Goal: Task Accomplishment & Management: Use online tool/utility

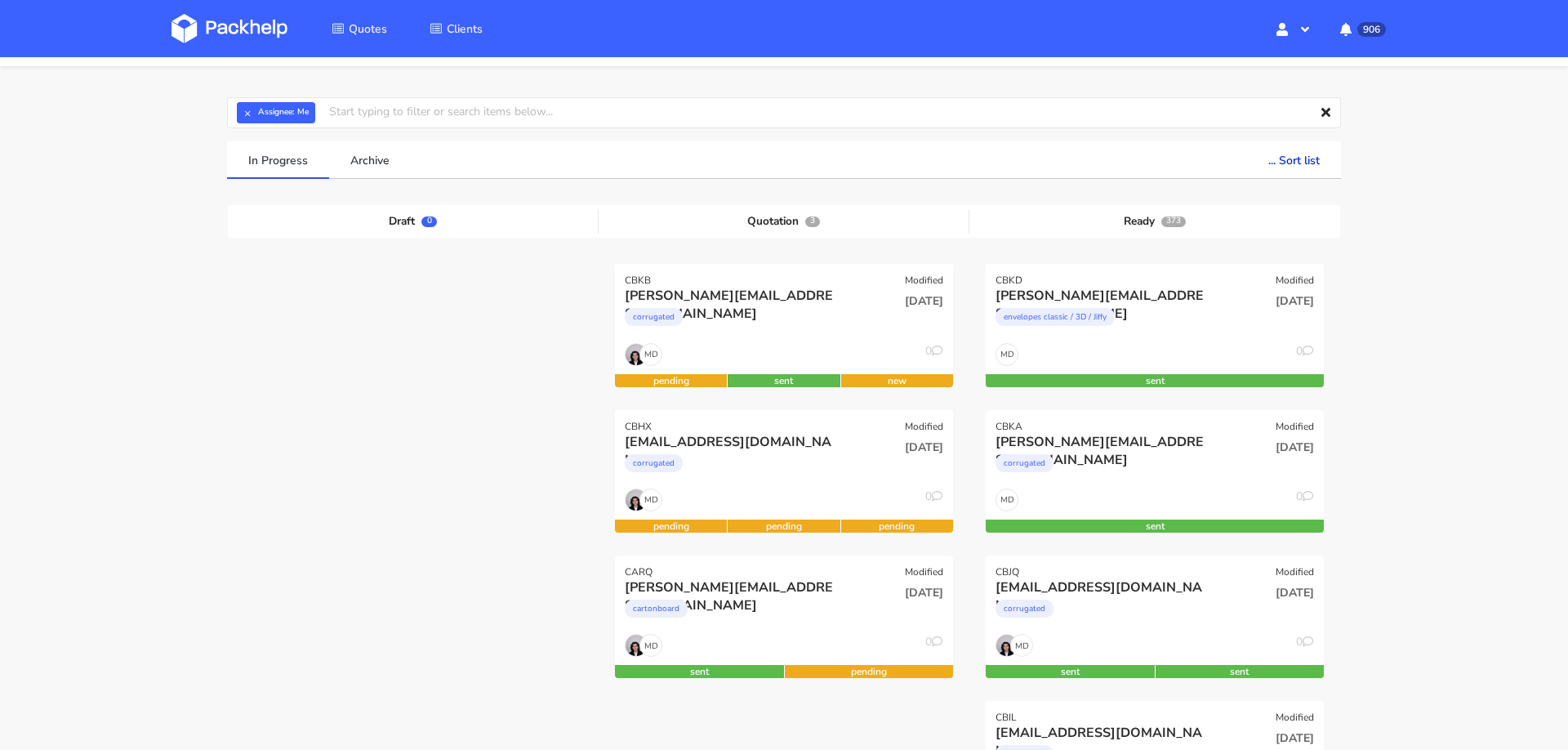
scroll to position [37, 0]
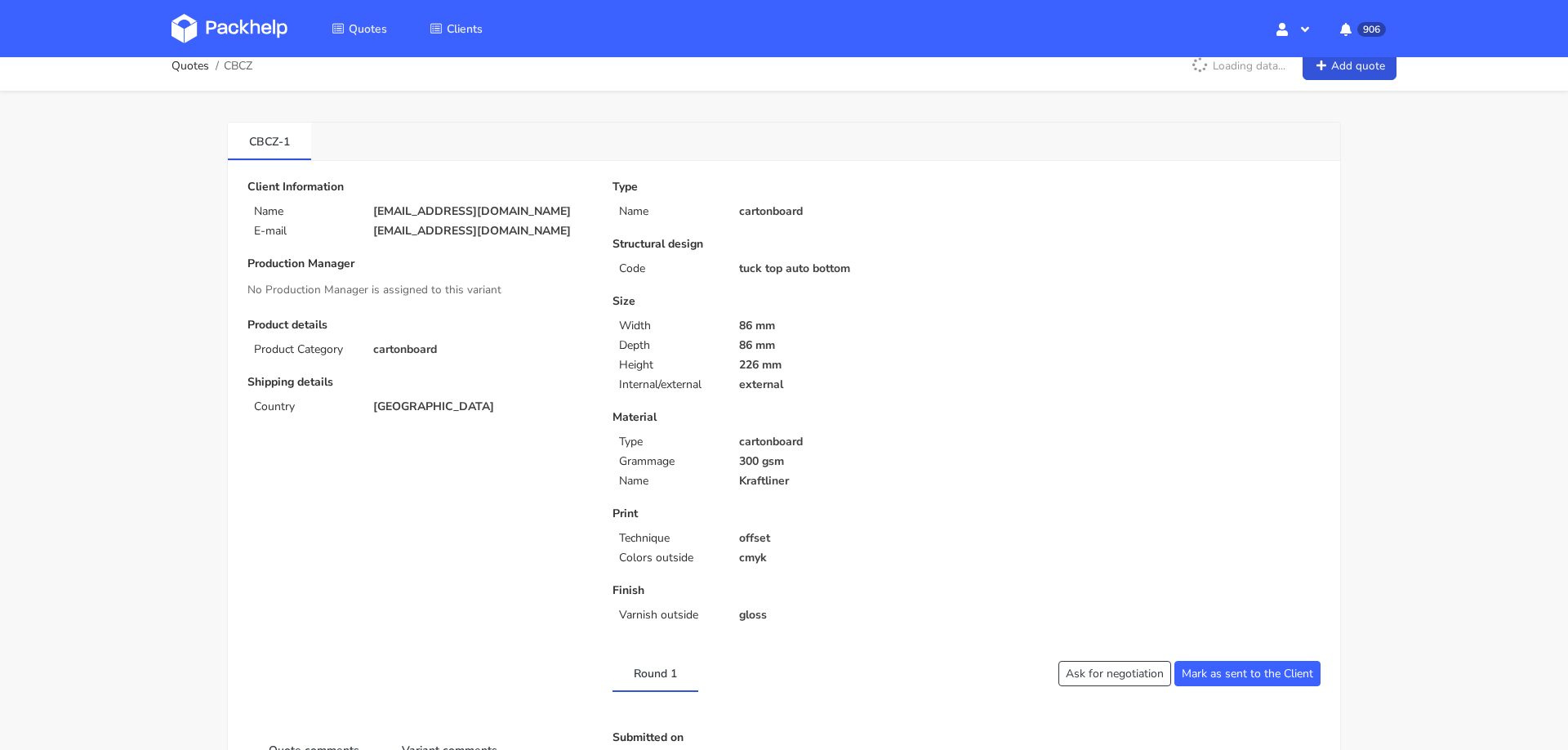
scroll to position [24, 0]
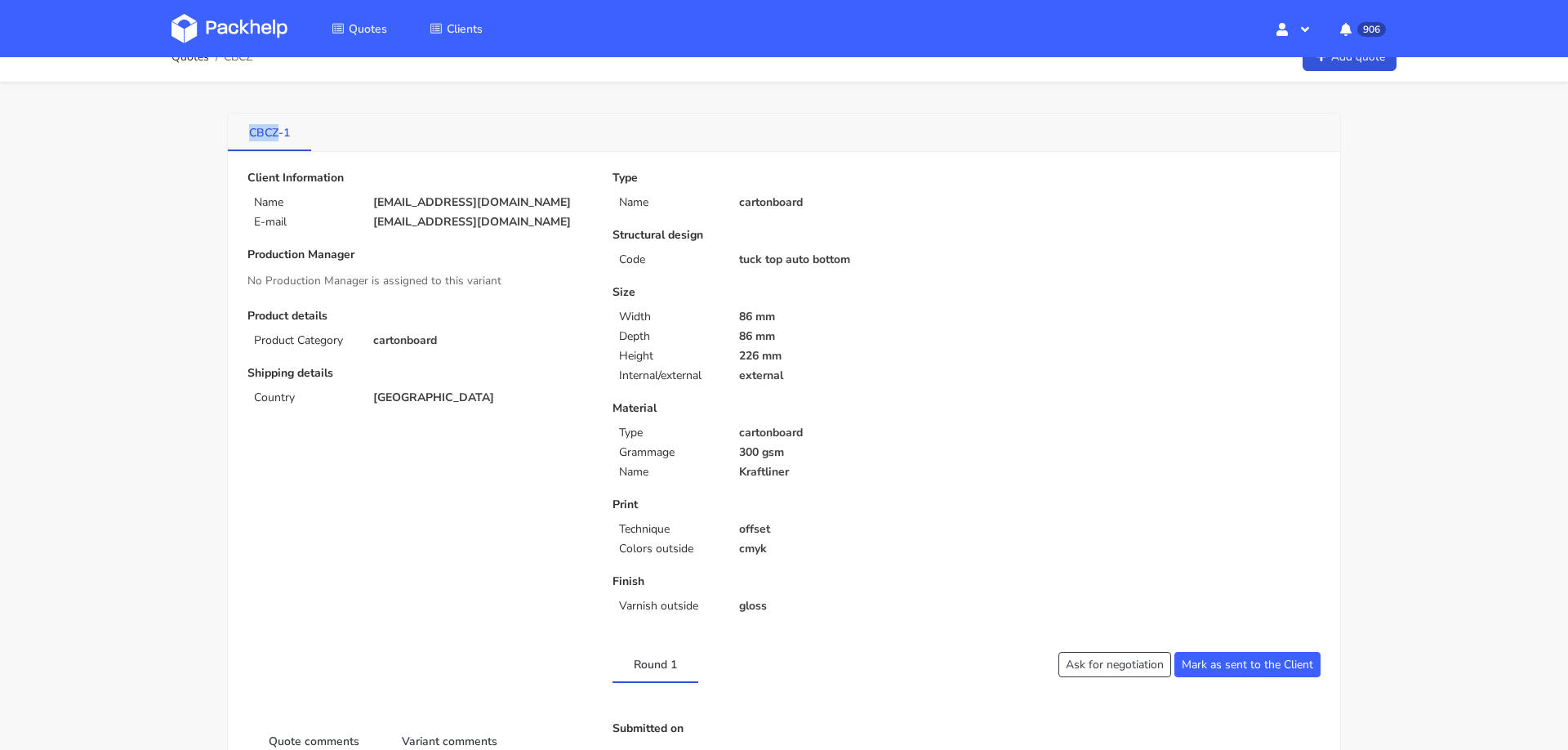
drag, startPoint x: 237, startPoint y: 129, endPoint x: 277, endPoint y: 134, distance: 40.3
click at [277, 134] on link "CBCZ-1" at bounding box center [269, 132] width 83 height 36
copy link "CBCZ"
click at [259, 28] on img at bounding box center [228, 28] width 116 height 30
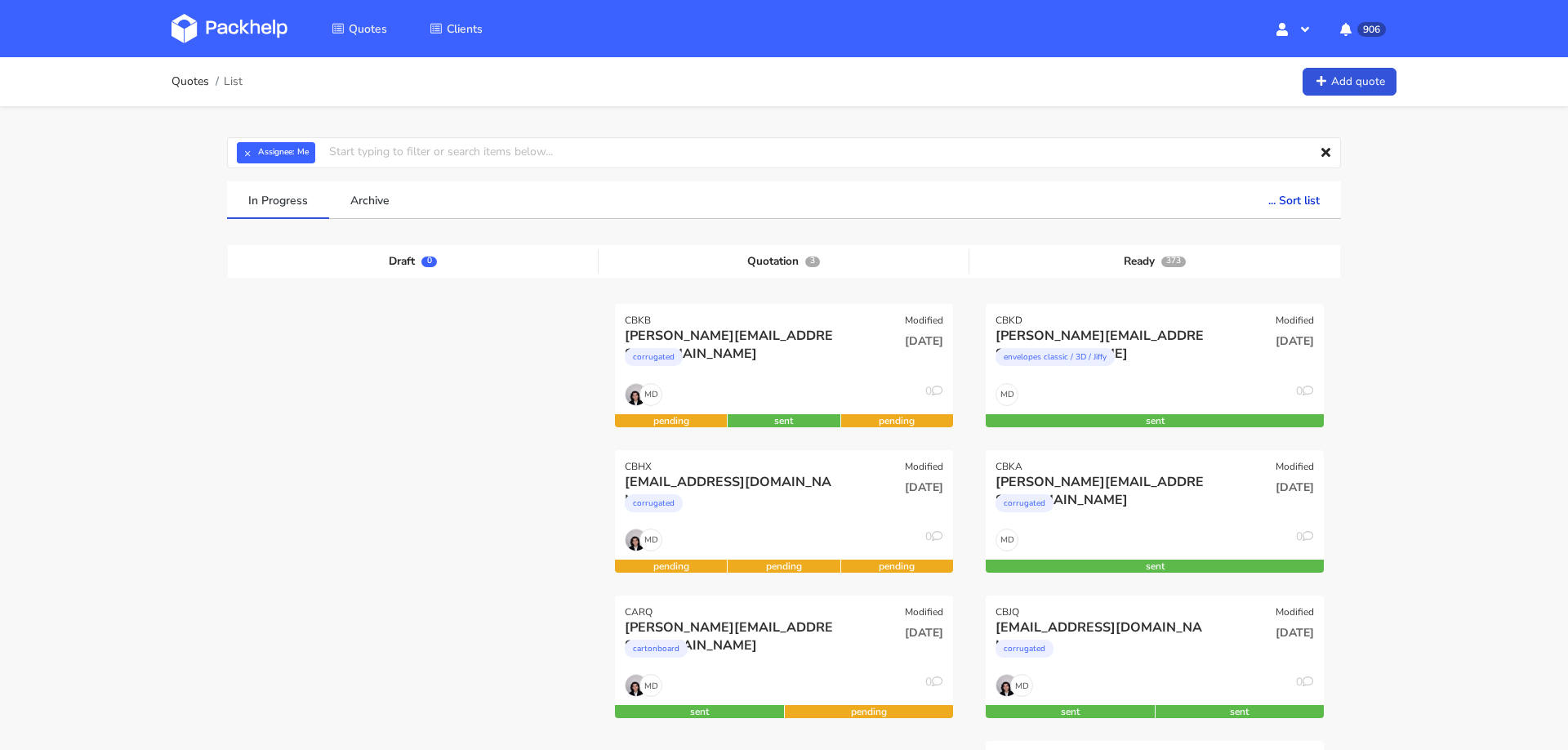
click at [459, 153] on input "text" at bounding box center [783, 152] width 1114 height 31
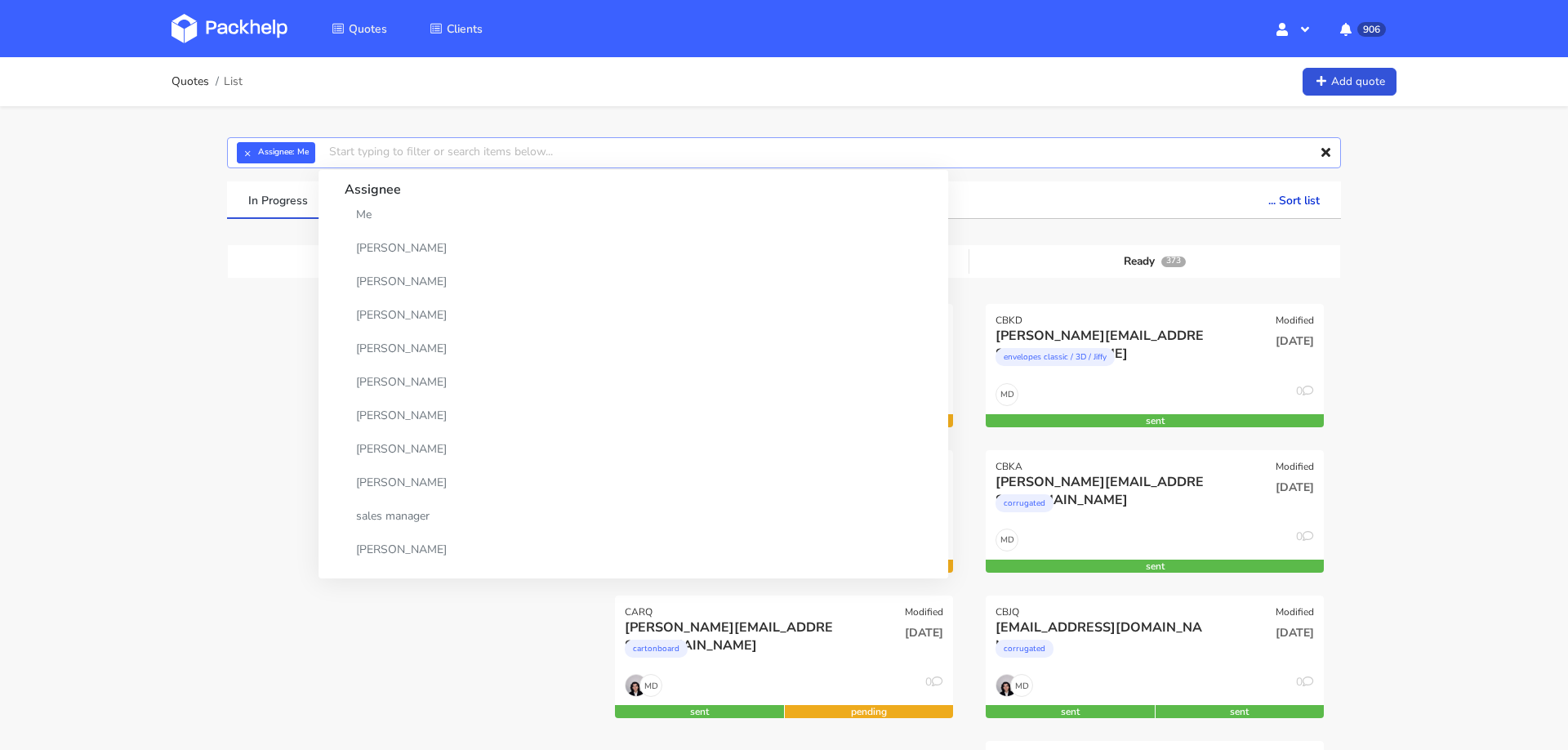
paste input "CBCZ"
type input "CBCZ"
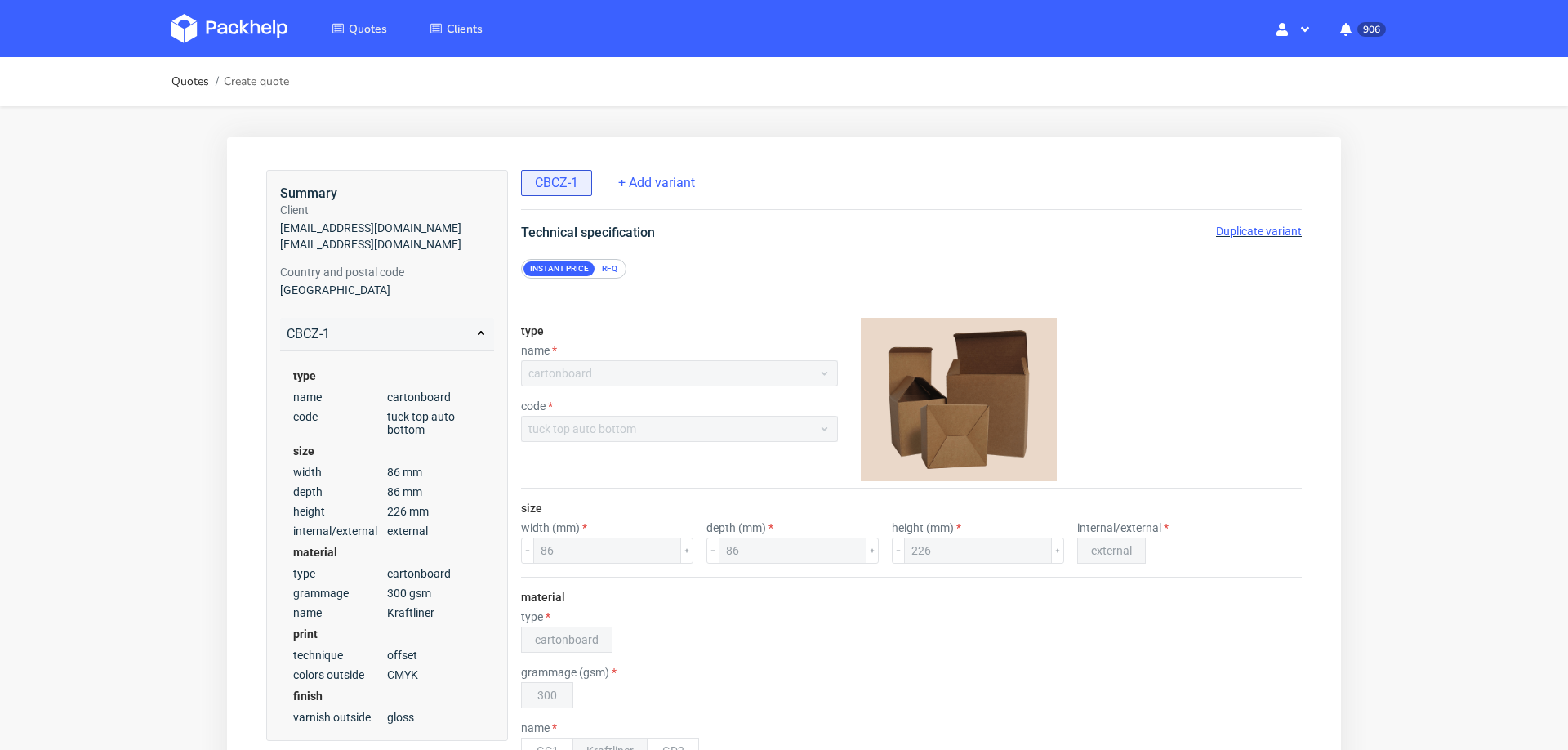
scroll to position [5, 0]
click at [1271, 225] on span "Duplicate variant" at bounding box center [1259, 231] width 86 height 13
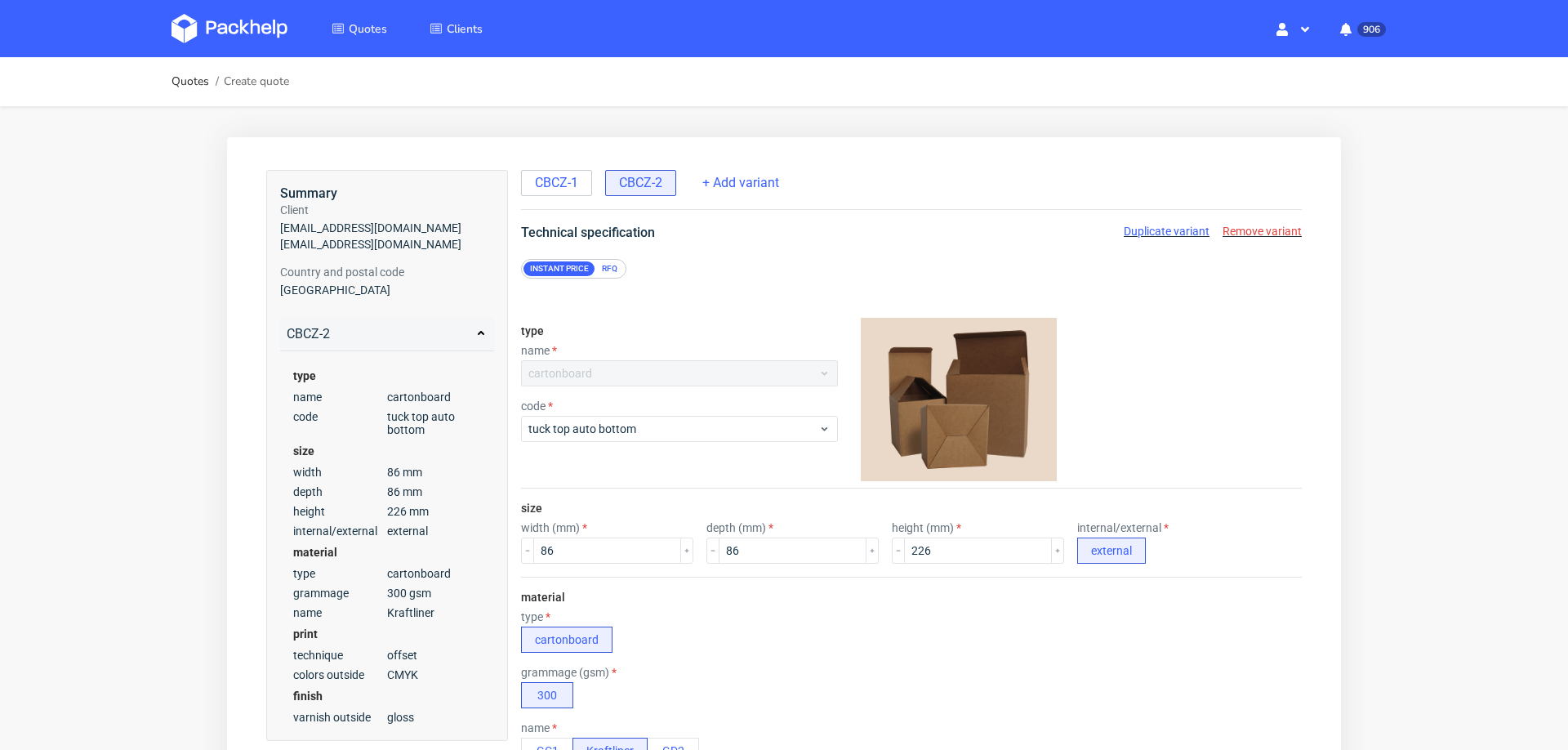
scroll to position [0, 0]
click at [607, 273] on div "RFQ" at bounding box center [609, 269] width 29 height 14
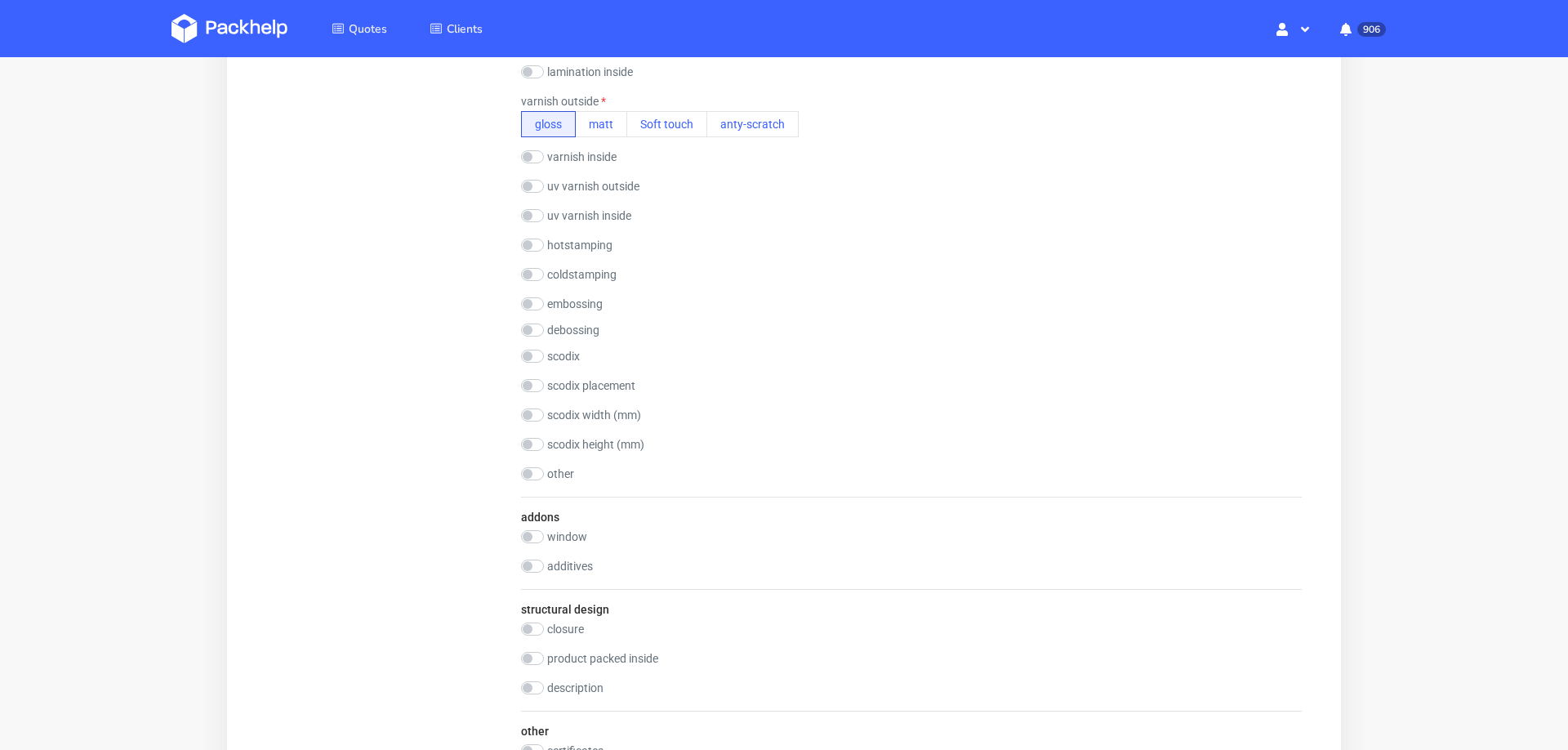
scroll to position [970, 0]
click at [532, 252] on input "checkbox" at bounding box center [532, 252] width 23 height 13
checkbox input "true"
